Goal: Transaction & Acquisition: Purchase product/service

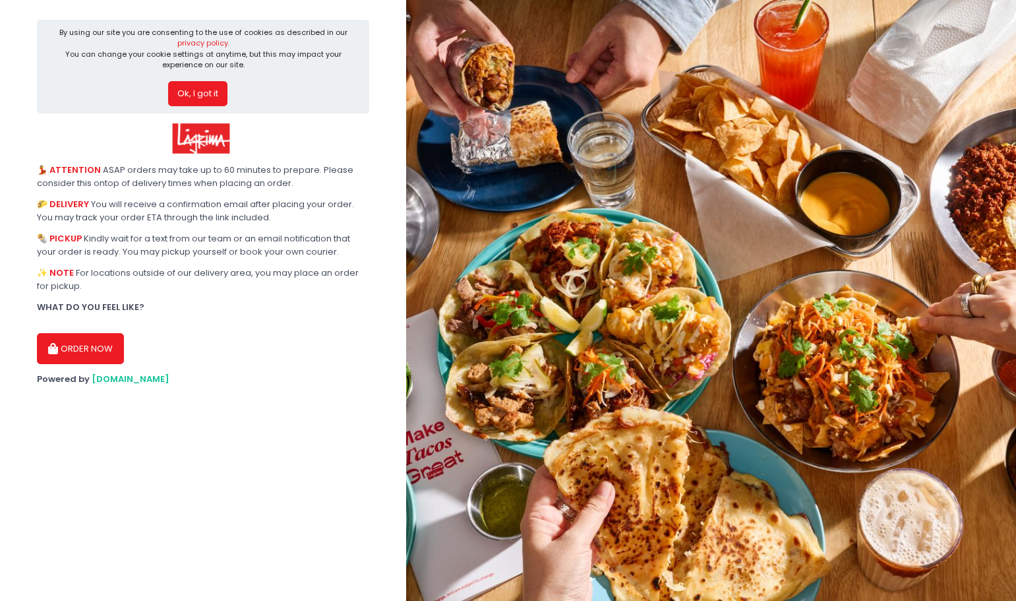
click at [95, 348] on button "ORDER NOW" at bounding box center [80, 349] width 87 height 32
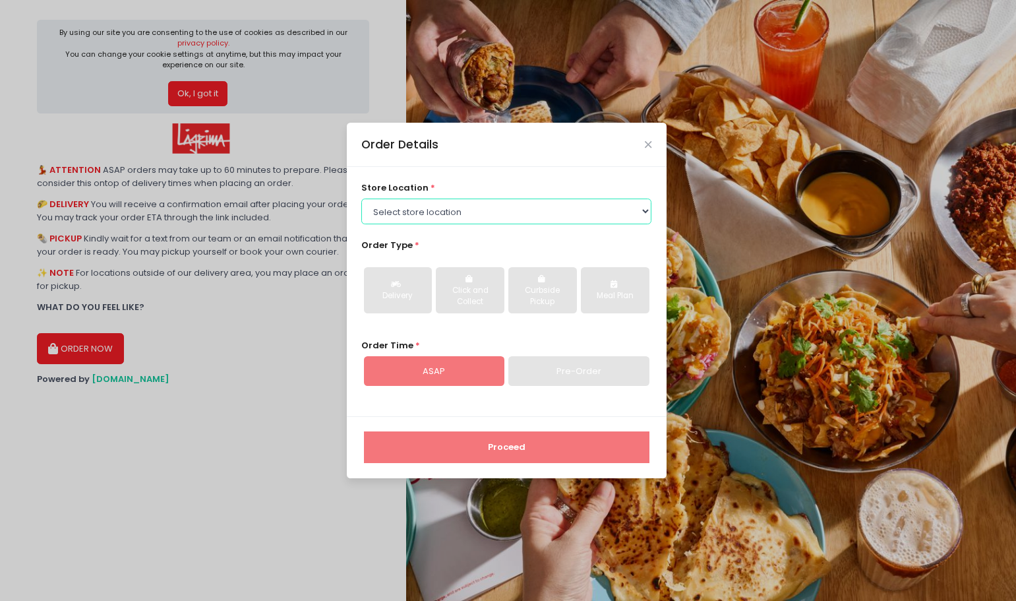
click at [478, 211] on select "Select store location Lagrima [GEOGRAPHIC_DATA] [GEOGRAPHIC_DATA] [GEOGRAPHIC_D…" at bounding box center [506, 211] width 290 height 25
select select "61698814090b7d0b5db65213"
click at [361, 199] on select "Select store location Lagrima [GEOGRAPHIC_DATA] [GEOGRAPHIC_DATA] [GEOGRAPHIC_D…" at bounding box center [506, 211] width 290 height 25
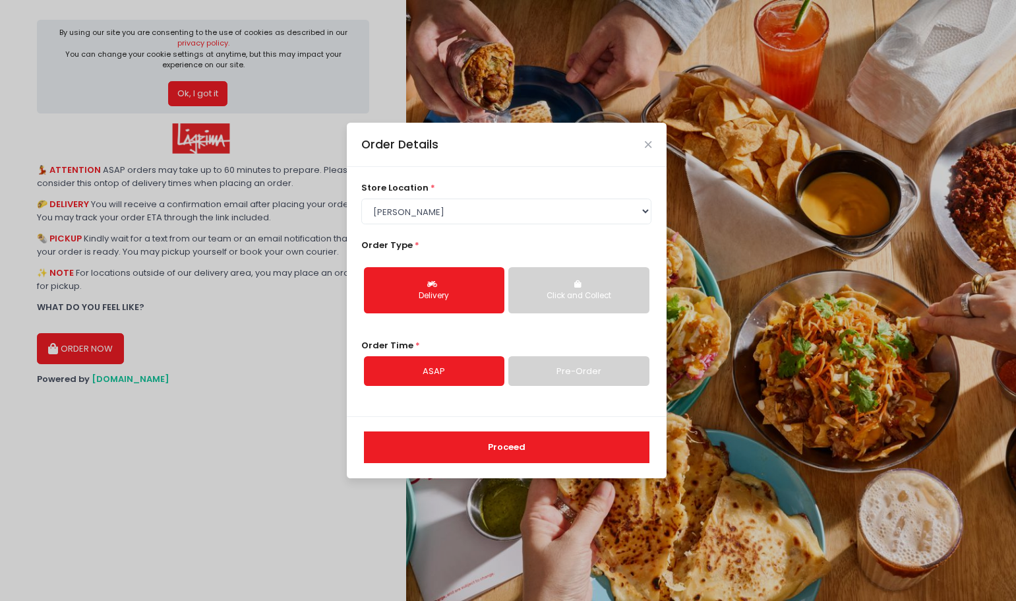
click at [501, 443] on button "Proceed" at bounding box center [507, 447] width 286 height 32
